Goal: Task Accomplishment & Management: Use online tool/utility

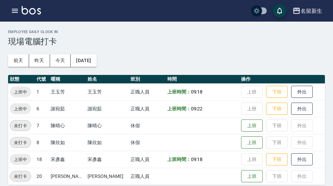
scroll to position [4, 0]
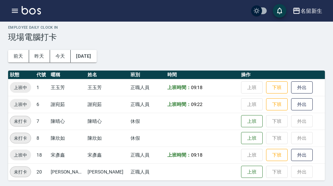
click at [315, 14] on div "名留新生" at bounding box center [311, 11] width 22 height 8
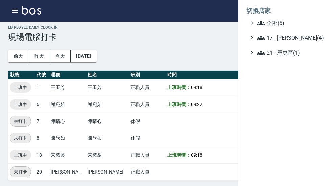
click at [300, 23] on span "全部(5)" at bounding box center [289, 23] width 65 height 8
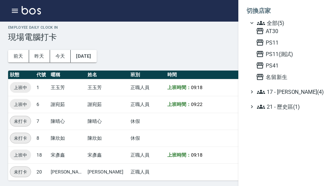
click at [289, 33] on span "AT30" at bounding box center [289, 31] width 66 height 8
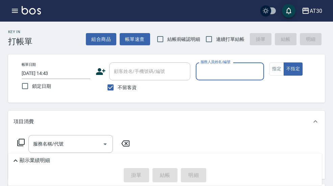
click at [20, 14] on button "button" at bounding box center [15, 11] width 14 height 14
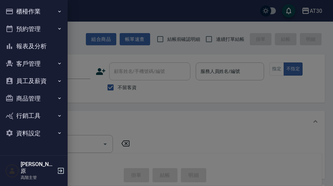
click at [54, 13] on button "櫃檯作業" at bounding box center [34, 12] width 62 height 18
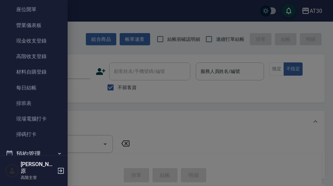
scroll to position [68, 0]
click at [48, 117] on link "現場電腦打卡" at bounding box center [34, 119] width 62 height 16
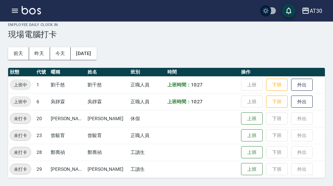
scroll to position [19, 0]
click at [39, 47] on button "昨天" at bounding box center [39, 53] width 21 height 12
